Goal: Transaction & Acquisition: Download file/media

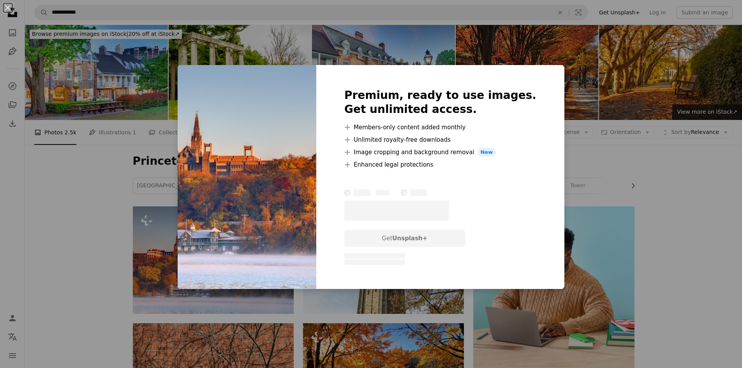
scroll to position [78, 0]
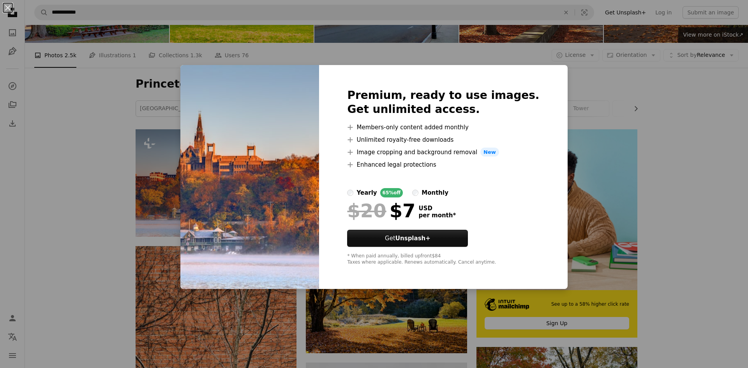
click at [691, 226] on div "An X shape Premium, ready to use images. Get unlimited access. A plus sign Memb…" at bounding box center [374, 184] width 748 height 368
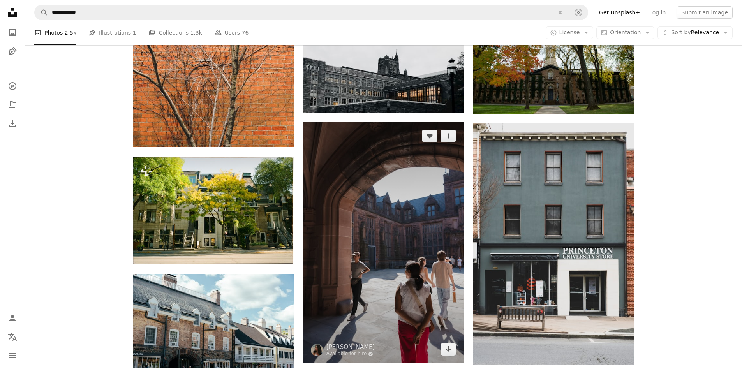
scroll to position [428, 0]
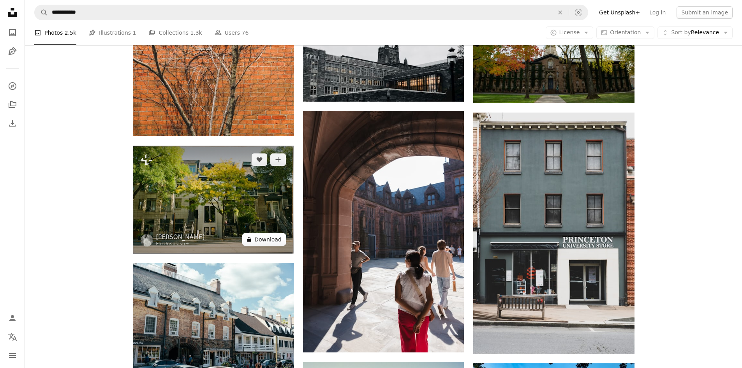
click at [276, 241] on button "A lock Download" at bounding box center [264, 239] width 44 height 12
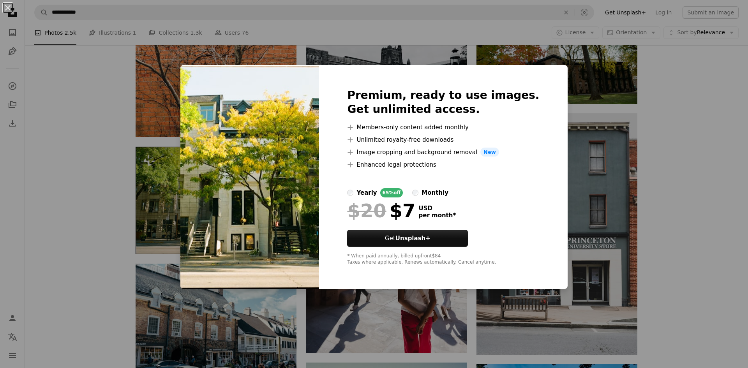
drag, startPoint x: 707, startPoint y: 186, endPoint x: 699, endPoint y: 189, distance: 8.6
click at [707, 186] on div "An X shape Premium, ready to use images. Get unlimited access. A plus sign Memb…" at bounding box center [374, 184] width 748 height 368
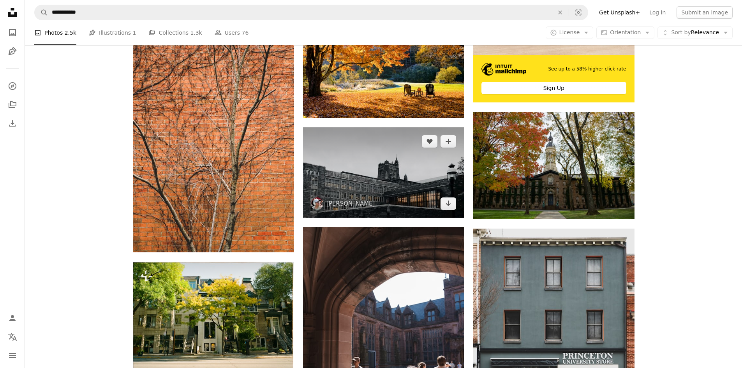
scroll to position [311, 0]
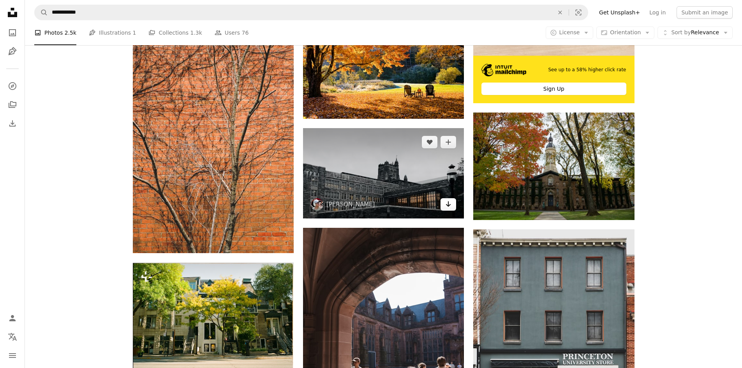
click at [443, 206] on link "Arrow pointing down" at bounding box center [448, 204] width 16 height 12
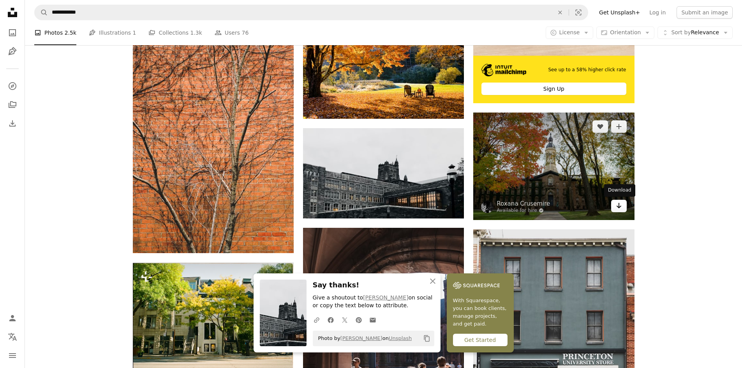
click at [619, 210] on icon "Arrow pointing down" at bounding box center [619, 205] width 6 height 9
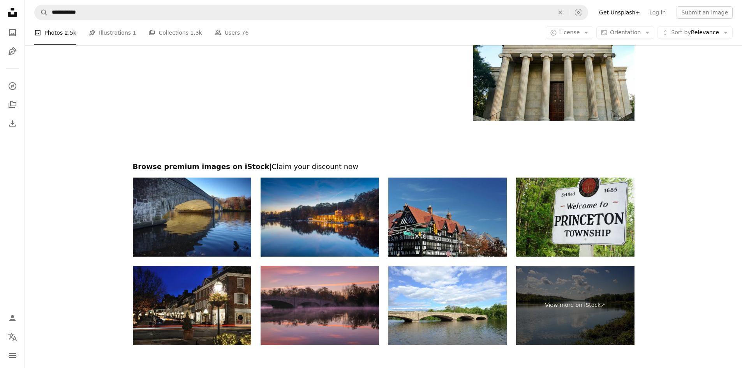
scroll to position [1402, 0]
